Goal: Task Accomplishment & Management: Manage account settings

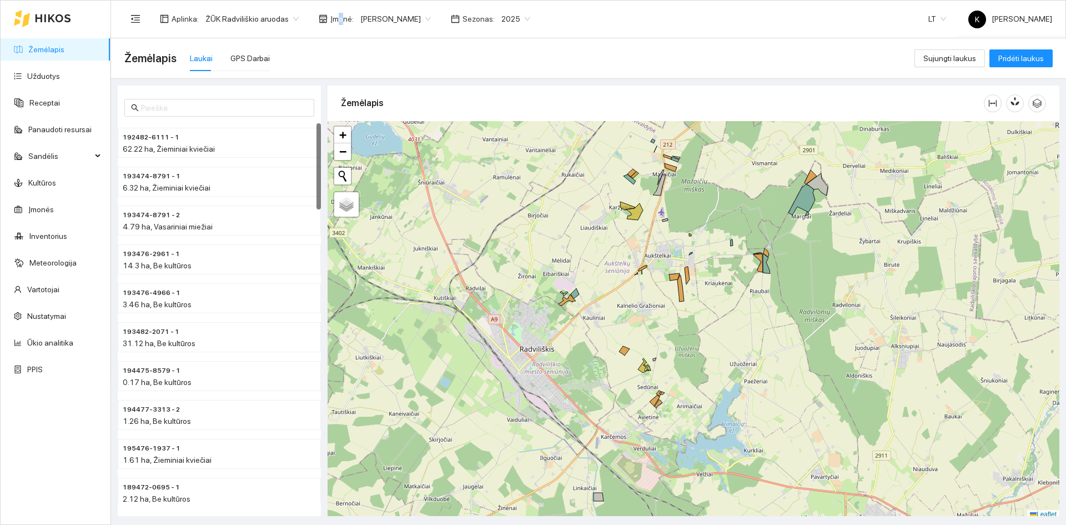
click at [336, 16] on span "Įmonė :" at bounding box center [341, 19] width 23 height 12
click at [319, 19] on icon "shop" at bounding box center [323, 18] width 8 height 8
click at [334, 17] on span "Įmonė :" at bounding box center [341, 19] width 23 height 12
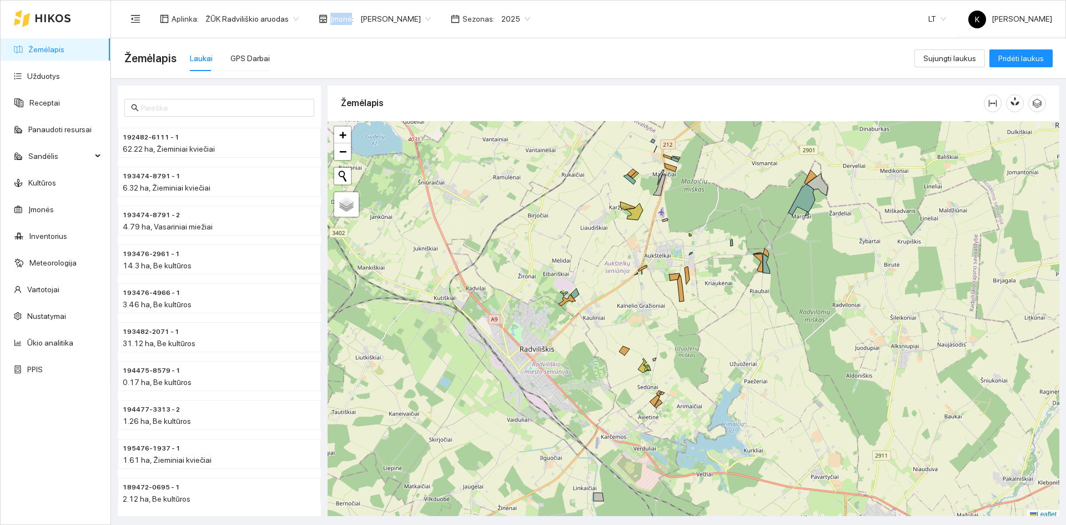
click at [334, 17] on span "Įmonė :" at bounding box center [341, 19] width 23 height 12
click at [406, 17] on body "Žemėlapis Užduotys Receptai Panaudoti resursai Sandėlis Kultūros Įmonės Invento…" at bounding box center [533, 262] width 1066 height 525
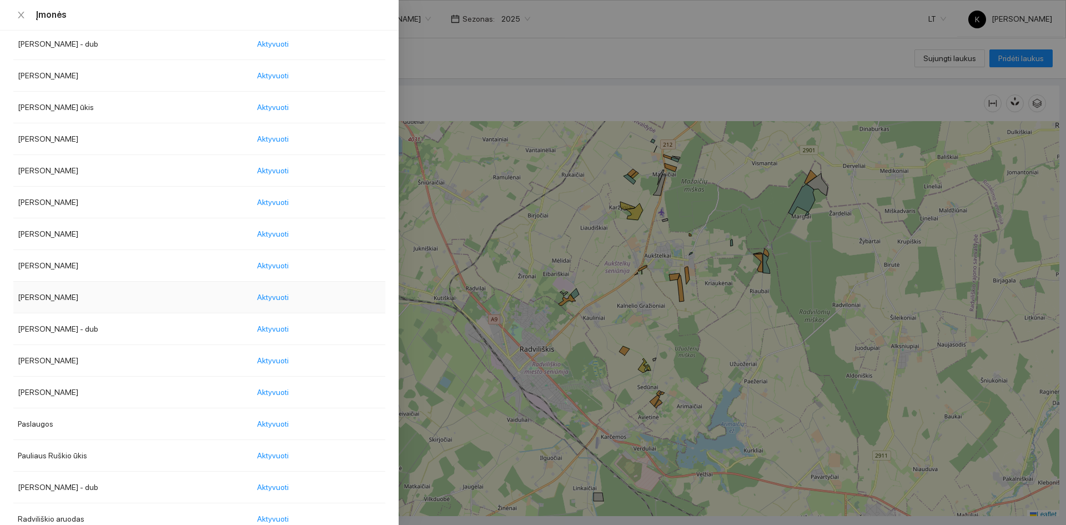
scroll to position [1166, 0]
click at [54, 327] on td "Pauliaus Ruškio ūkis" at bounding box center [132, 330] width 239 height 32
click at [289, 330] on span "Aktyvuoti" at bounding box center [273, 330] width 32 height 12
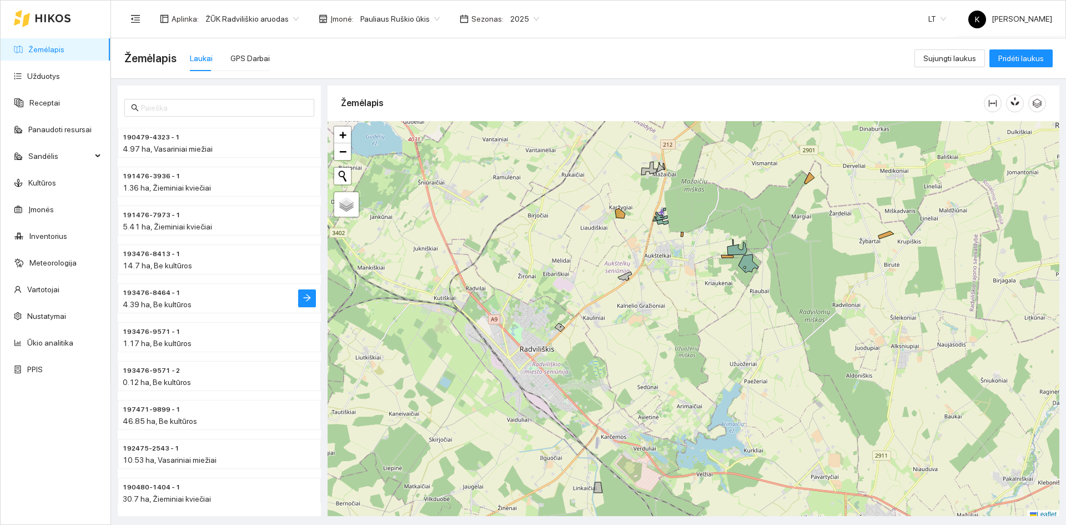
click at [161, 290] on span "193476-8464 - 1" at bounding box center [152, 293] width 58 height 11
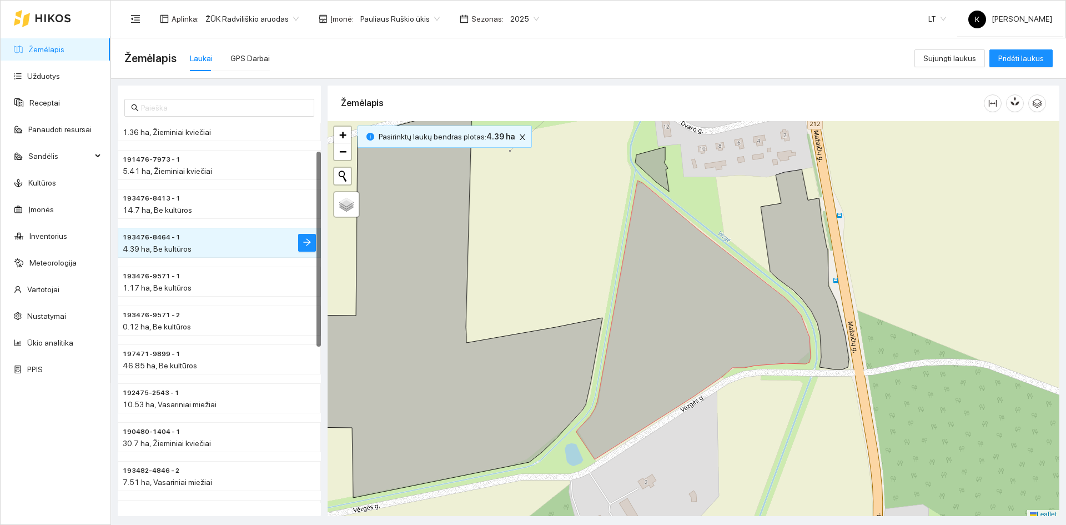
scroll to position [111, 0]
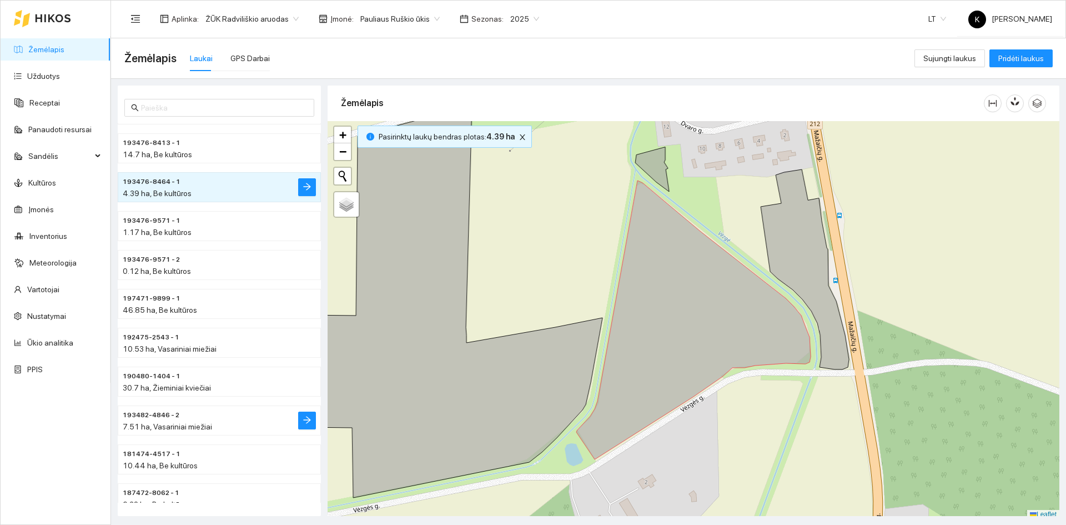
click at [152, 416] on span "193482-4846 - 2" at bounding box center [151, 415] width 57 height 11
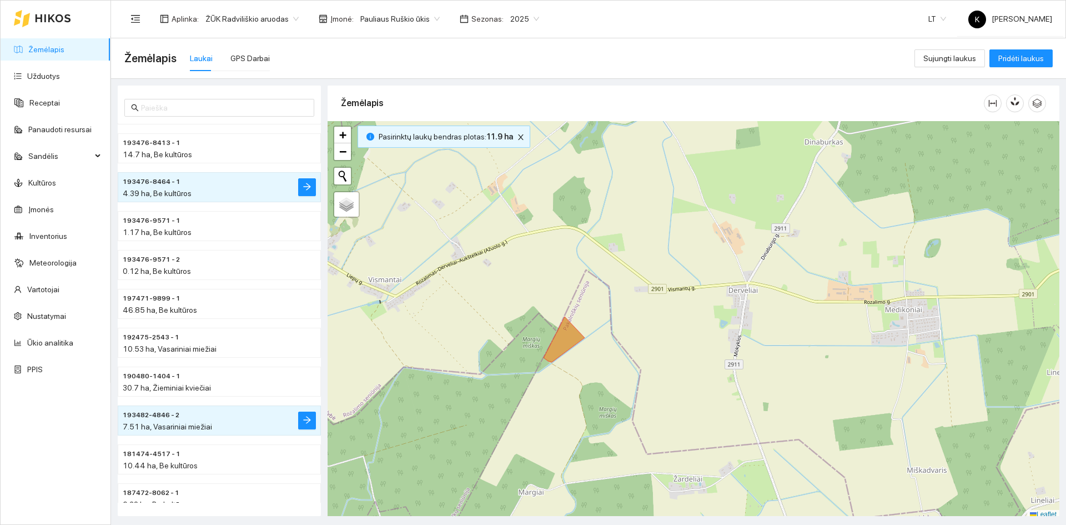
scroll to position [3, 0]
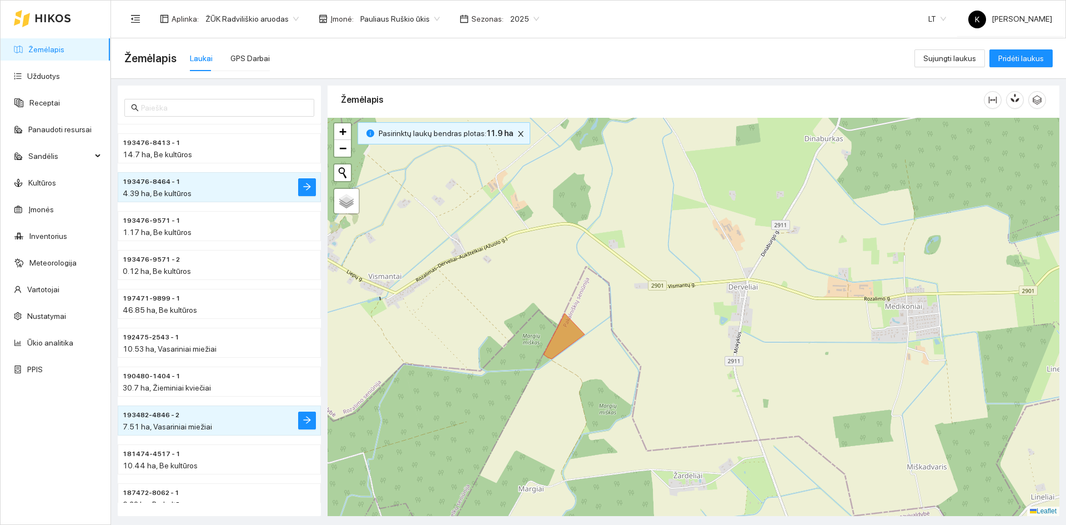
drag, startPoint x: 678, startPoint y: 551, endPoint x: 840, endPoint y: 551, distance: 162.2
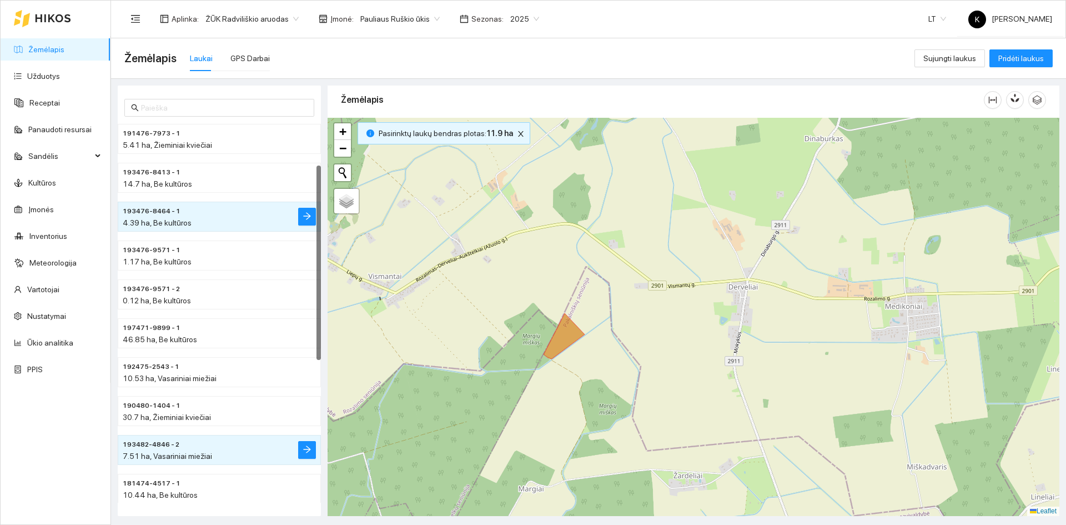
scroll to position [0, 0]
